Goal: Task Accomplishment & Management: Use online tool/utility

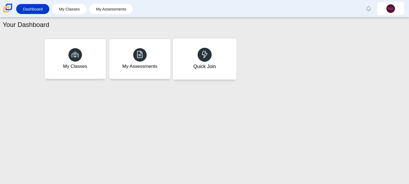
click at [179, 67] on div "Quick Join" at bounding box center [204, 58] width 64 height 41
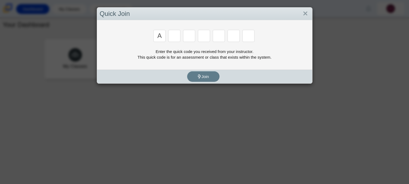
type input "a"
type input "m"
type input "v"
type input "3"
type input "r"
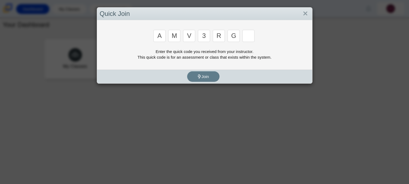
type input "g"
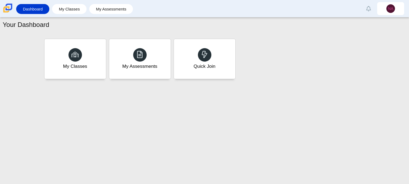
type input "d"
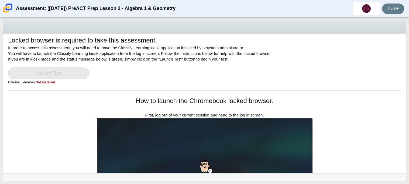
scroll to position [185, 0]
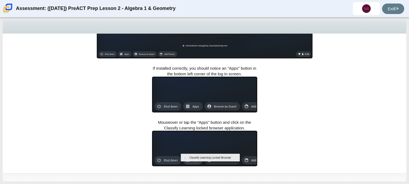
click at [177, 142] on img at bounding box center [204, 149] width 105 height 36
click at [178, 88] on img at bounding box center [204, 95] width 105 height 36
